Goal: Check status: Check status

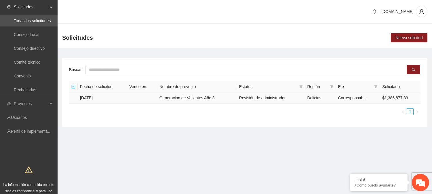
click at [174, 97] on td "Generacion de Valientes Año 3" at bounding box center [197, 97] width 80 height 11
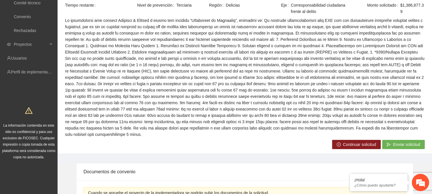
scroll to position [57, 0]
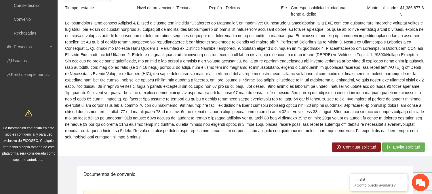
click at [373, 145] on span "Continuar solicitud" at bounding box center [359, 147] width 33 height 6
click at [344, 147] on span "Continuar solicitud" at bounding box center [359, 147] width 33 height 6
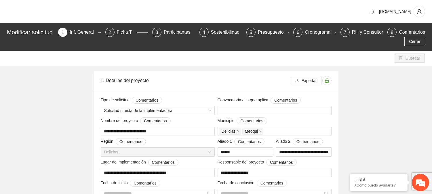
type input "**********"
click at [125, 30] on div "Ficha T" at bounding box center [127, 32] width 20 height 9
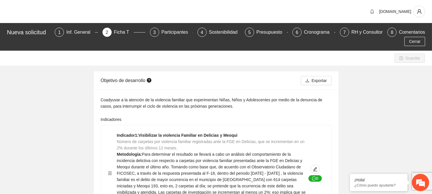
click at [251, 27] on div "Nueva solicitud 1 Inf. General 2 Ficha T 3 Participantes 4 Sostenibilidad 5 Pre…" at bounding box center [216, 37] width 432 height 28
click at [261, 29] on div "Presupuesto" at bounding box center [271, 32] width 30 height 9
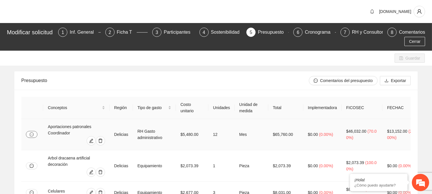
click at [30, 135] on icon "message" at bounding box center [32, 134] width 4 height 4
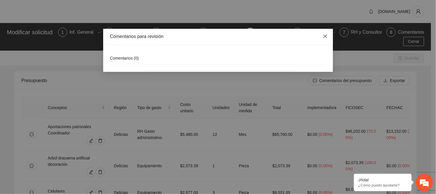
click at [324, 35] on icon "close" at bounding box center [325, 36] width 5 height 5
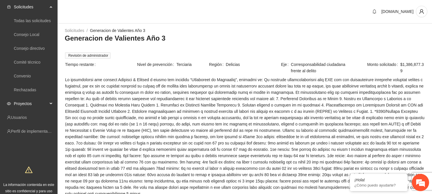
click at [32, 104] on span "Proyectos" at bounding box center [31, 104] width 34 height 12
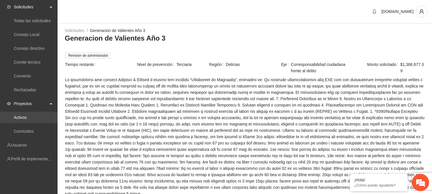
click at [27, 117] on link "Activos" at bounding box center [20, 117] width 13 height 5
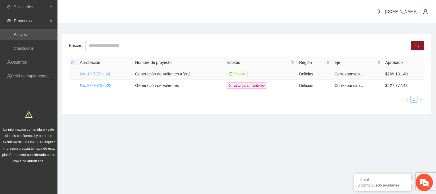
click at [102, 74] on link "No. 19-73/Dic-24" at bounding box center [95, 74] width 30 height 5
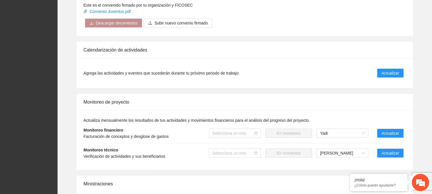
scroll to position [470, 0]
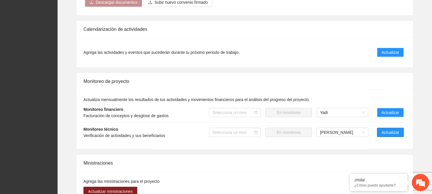
click at [385, 133] on span "Actualizar" at bounding box center [390, 132] width 18 height 6
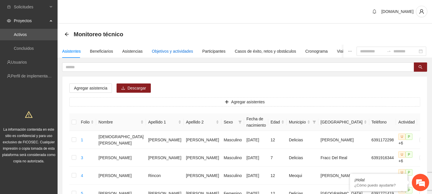
click at [171, 52] on div "Objetivos y actividades" at bounding box center [172, 51] width 41 height 6
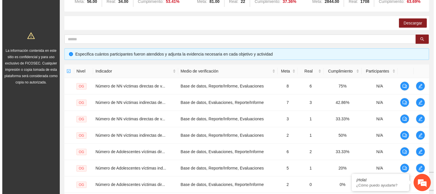
scroll to position [83, 0]
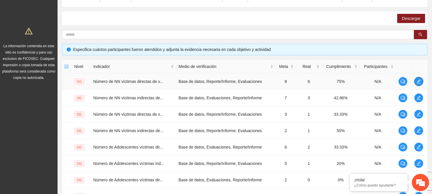
click at [419, 81] on icon "edit" at bounding box center [419, 81] width 4 height 4
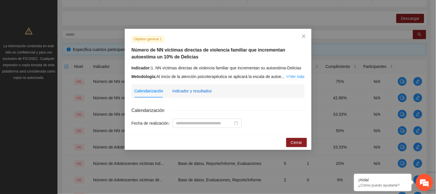
click at [202, 91] on div "Indicador y resultados" at bounding box center [192, 91] width 39 height 6
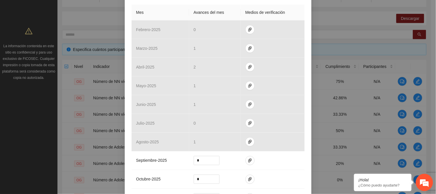
scroll to position [168, 0]
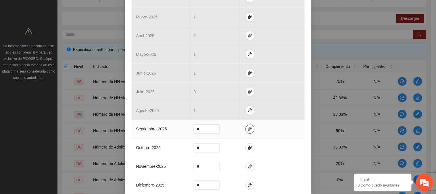
click at [248, 131] on icon "paper-clip" at bounding box center [250, 129] width 5 height 5
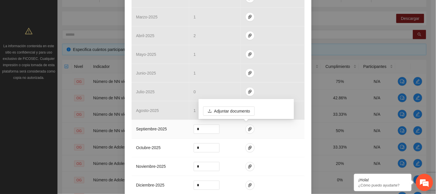
click at [299, 131] on td at bounding box center [273, 129] width 64 height 19
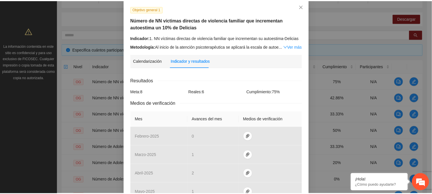
scroll to position [1, 0]
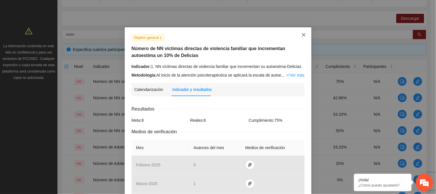
click at [304, 33] on span "Close" at bounding box center [304, 35] width 16 height 16
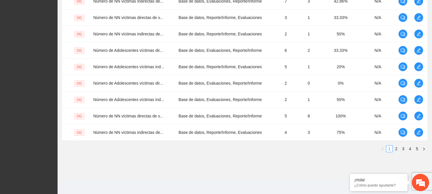
scroll to position [182, 0]
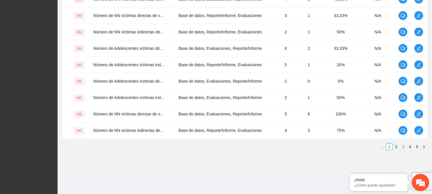
click at [404, 147] on link "3" at bounding box center [403, 147] width 6 height 6
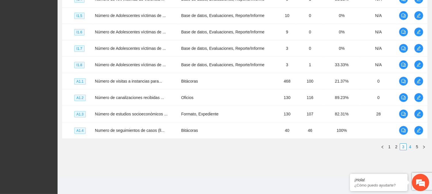
click at [410, 147] on link "4" at bounding box center [410, 147] width 6 height 6
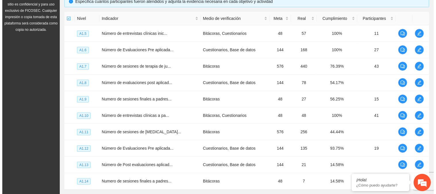
scroll to position [129, 0]
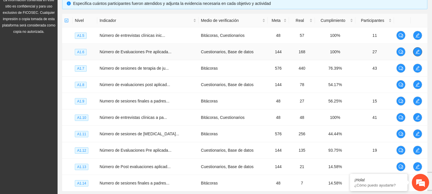
click at [419, 51] on icon "edit" at bounding box center [417, 51] width 5 height 5
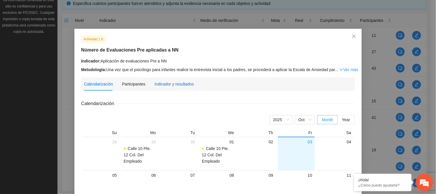
click at [186, 83] on div "Indicador y resultados" at bounding box center [174, 84] width 39 height 6
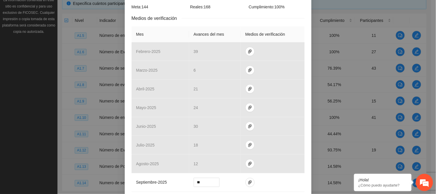
scroll to position [162, 0]
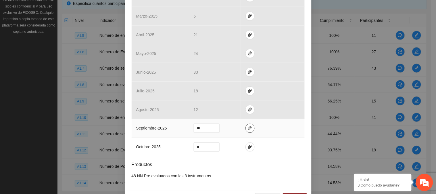
click at [248, 131] on icon "paper-clip" at bounding box center [250, 128] width 5 height 5
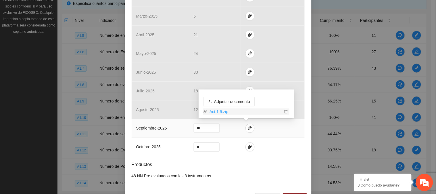
click at [216, 112] on link "Act.1.6.zip" at bounding box center [244, 111] width 75 height 6
click at [296, 179] on li "48 NN Pre evaluados con los 3 instrumentos" at bounding box center [218, 176] width 173 height 6
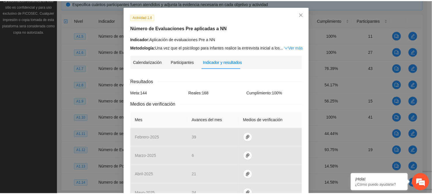
scroll to position [6, 0]
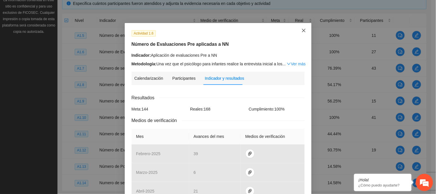
click at [304, 30] on span "Close" at bounding box center [304, 31] width 16 height 16
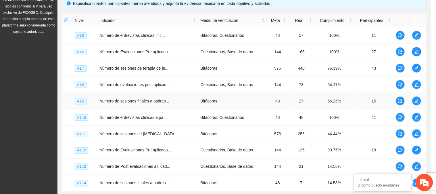
scroll to position [0, 0]
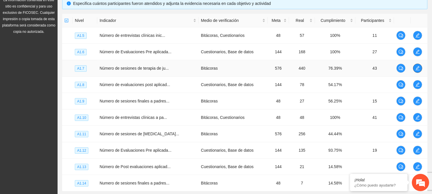
click at [418, 69] on icon "edit" at bounding box center [417, 68] width 5 height 5
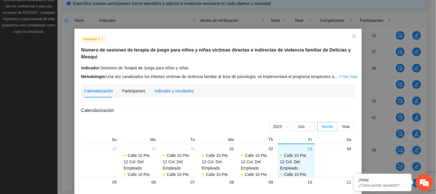
click at [167, 88] on div "Indicador y resultados" at bounding box center [174, 91] width 39 height 6
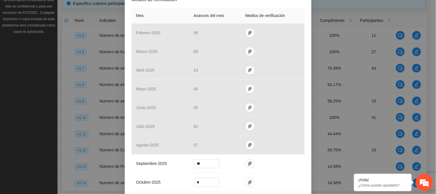
scroll to position [140, 0]
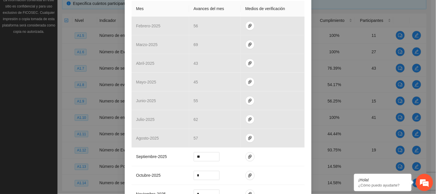
click at [423, 116] on div "Actividad 1.7 Número de sesiones de terapia de juego para niños y niñas victima…" at bounding box center [218, 97] width 436 height 194
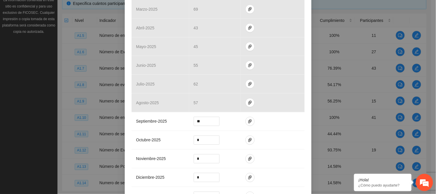
scroll to position [177, 0]
click at [248, 120] on icon "paper-clip" at bounding box center [250, 120] width 5 height 5
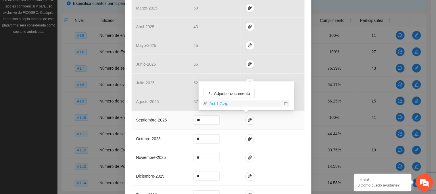
click at [215, 102] on link "Act.1.7.zip" at bounding box center [244, 103] width 75 height 6
